Goal: Ask a question

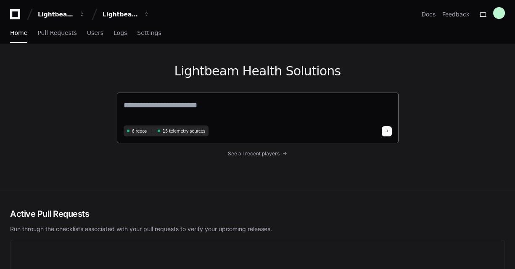
click at [195, 103] on textarea at bounding box center [258, 111] width 268 height 24
paste textarea "**********"
type textarea "**********"
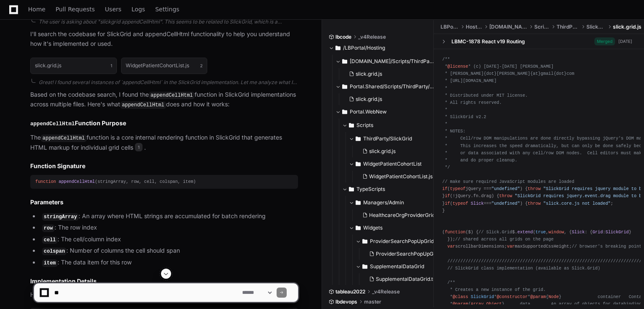
scroll to position [202, 0]
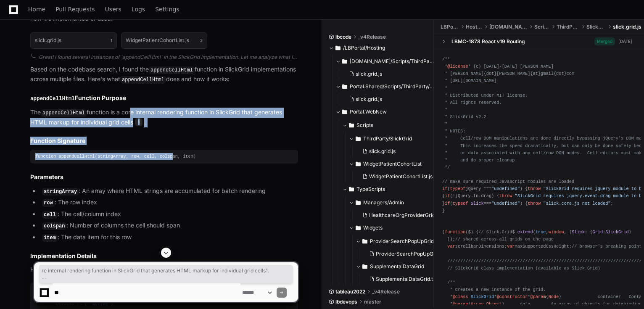
drag, startPoint x: 9, startPoint y: 237, endPoint x: 160, endPoint y: 153, distance: 172.5
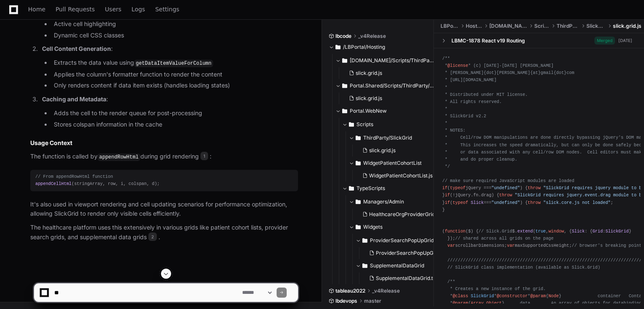
scroll to position [732, 0]
click at [98, 268] on textarea at bounding box center [147, 292] width 188 height 18
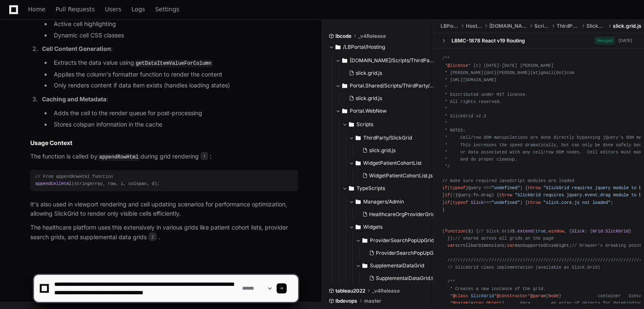
click at [233, 268] on textarea at bounding box center [147, 288] width 188 height 27
click at [235, 268] on textarea at bounding box center [147, 288] width 188 height 27
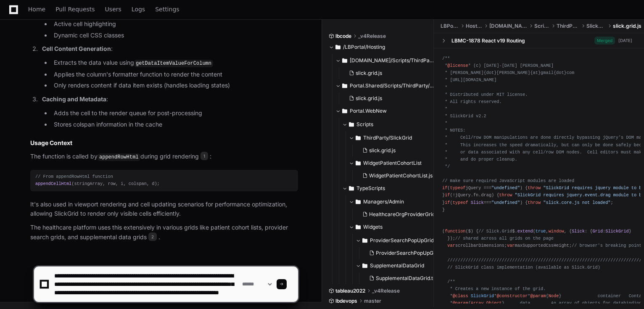
scroll to position [11, 0]
type textarea "**********"
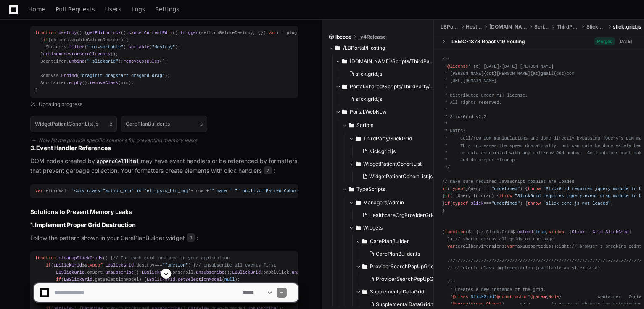
scroll to position [1438, 0]
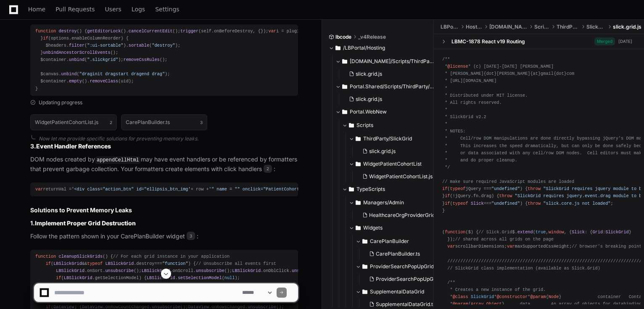
click at [129, 34] on span "cancelCurrentEdit" at bounding box center [151, 31] width 44 height 5
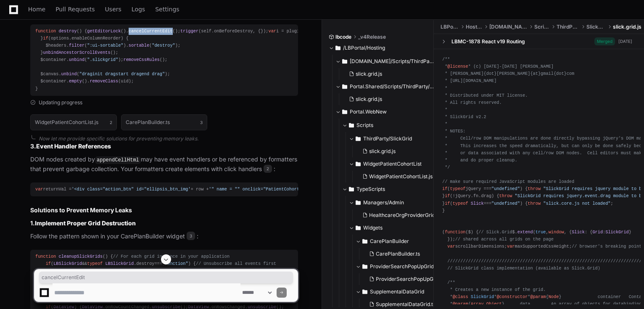
click at [129, 34] on span "cancelCurrentEdit" at bounding box center [151, 31] width 44 height 5
copy div "getEditorLock (). cancelCurrentEdit ();"
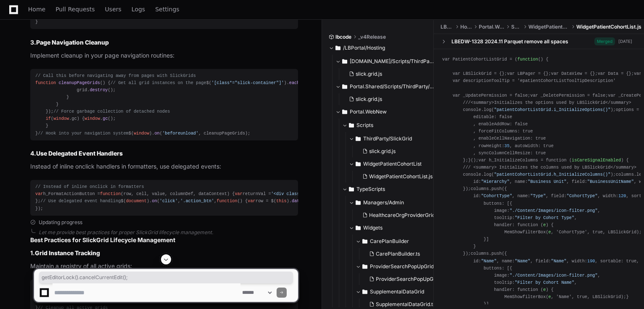
scroll to position [1808, 0]
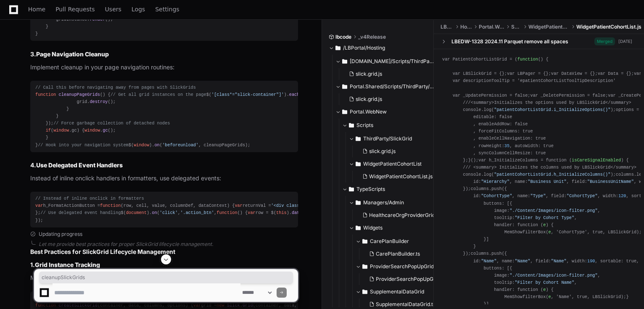
copy span "cleanupSlickGrids"
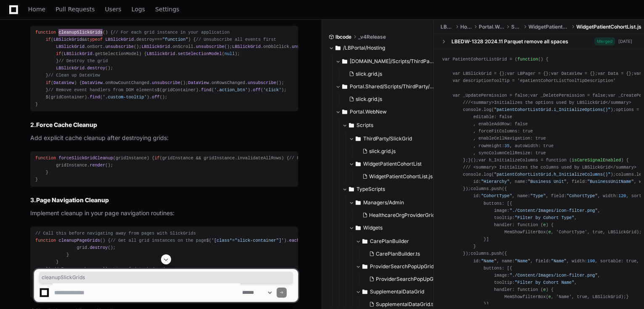
scroll to position [1654, 0]
